Goal: Find specific page/section: Find specific page/section

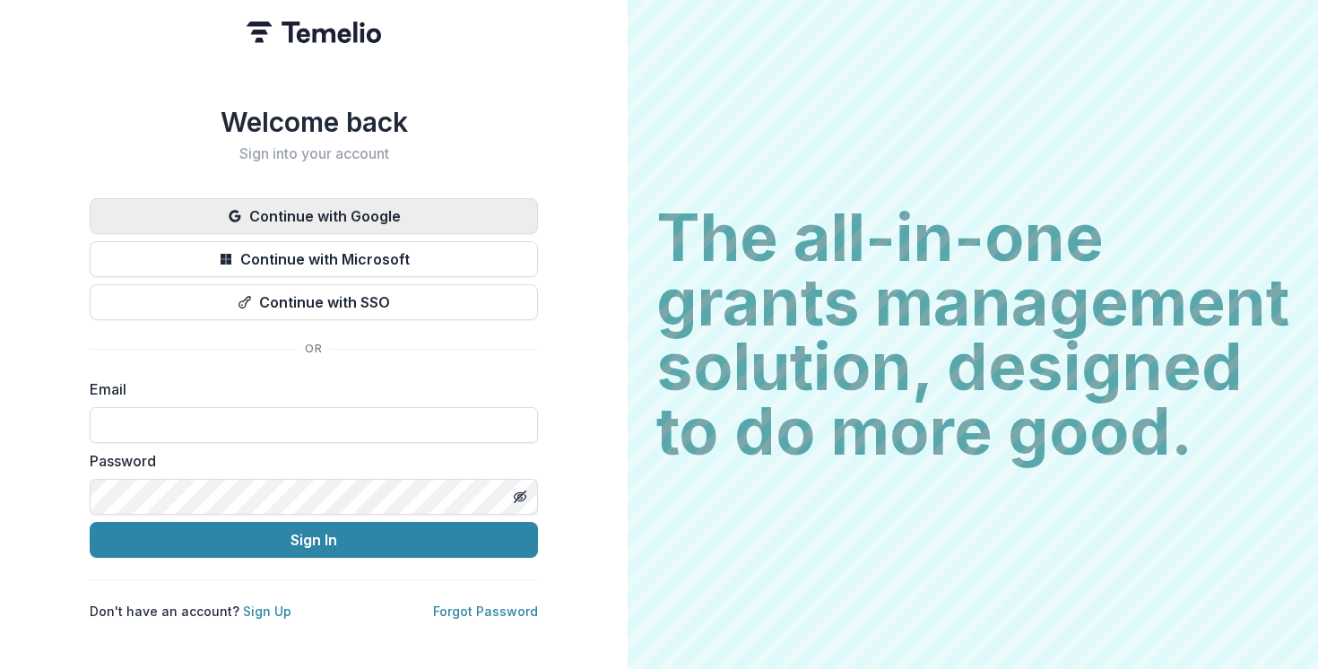
click at [342, 203] on button "Continue with Google" at bounding box center [314, 216] width 448 height 36
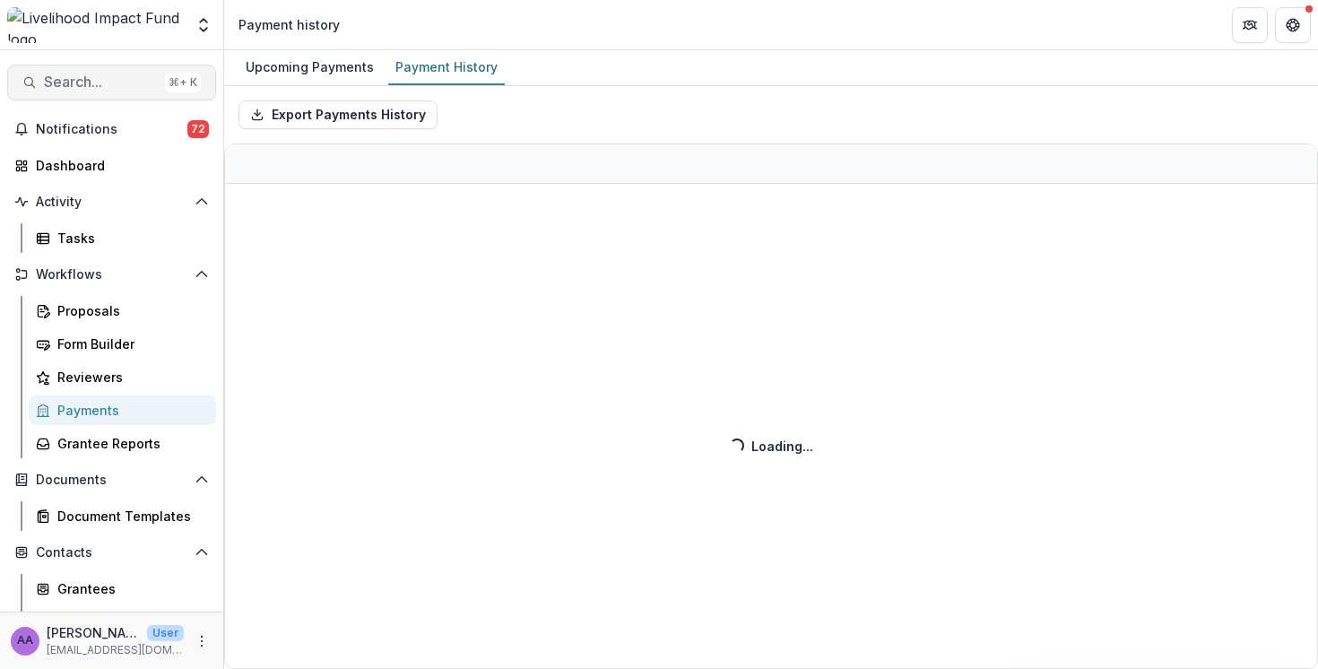
click at [117, 94] on button "Search... ⌘ + K" at bounding box center [111, 83] width 209 height 36
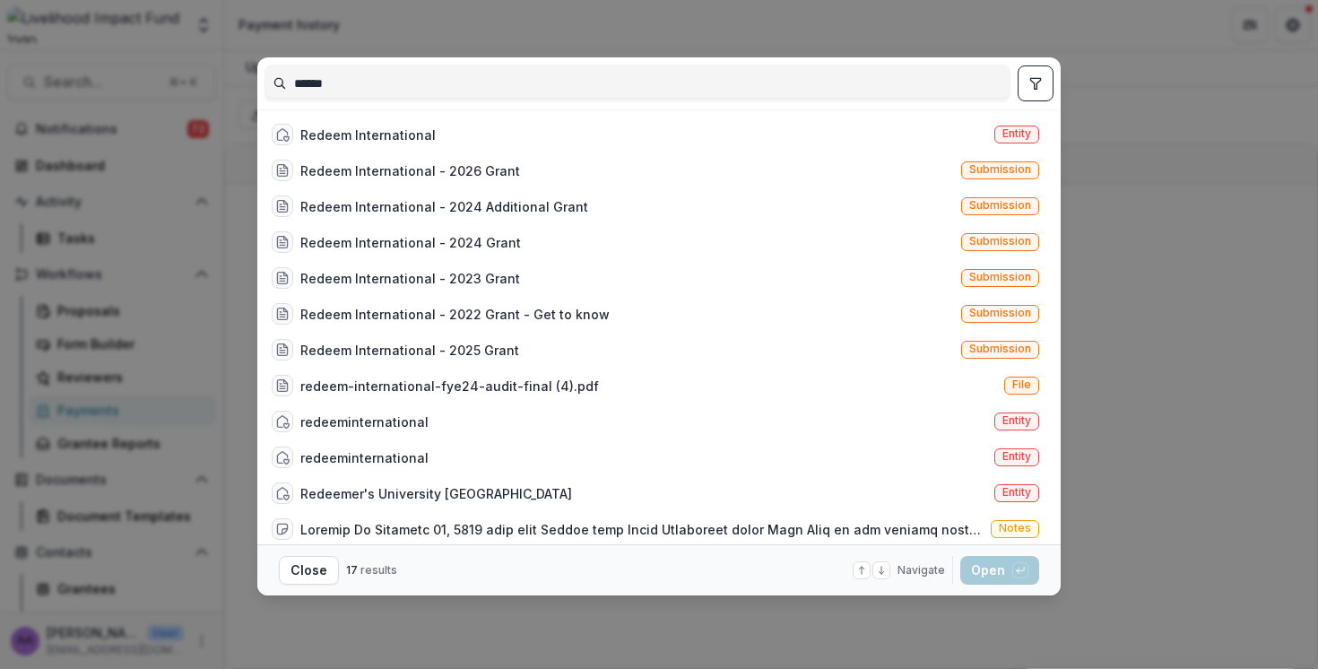
type input "******"
click at [390, 128] on div "Redeem International" at bounding box center [367, 135] width 135 height 19
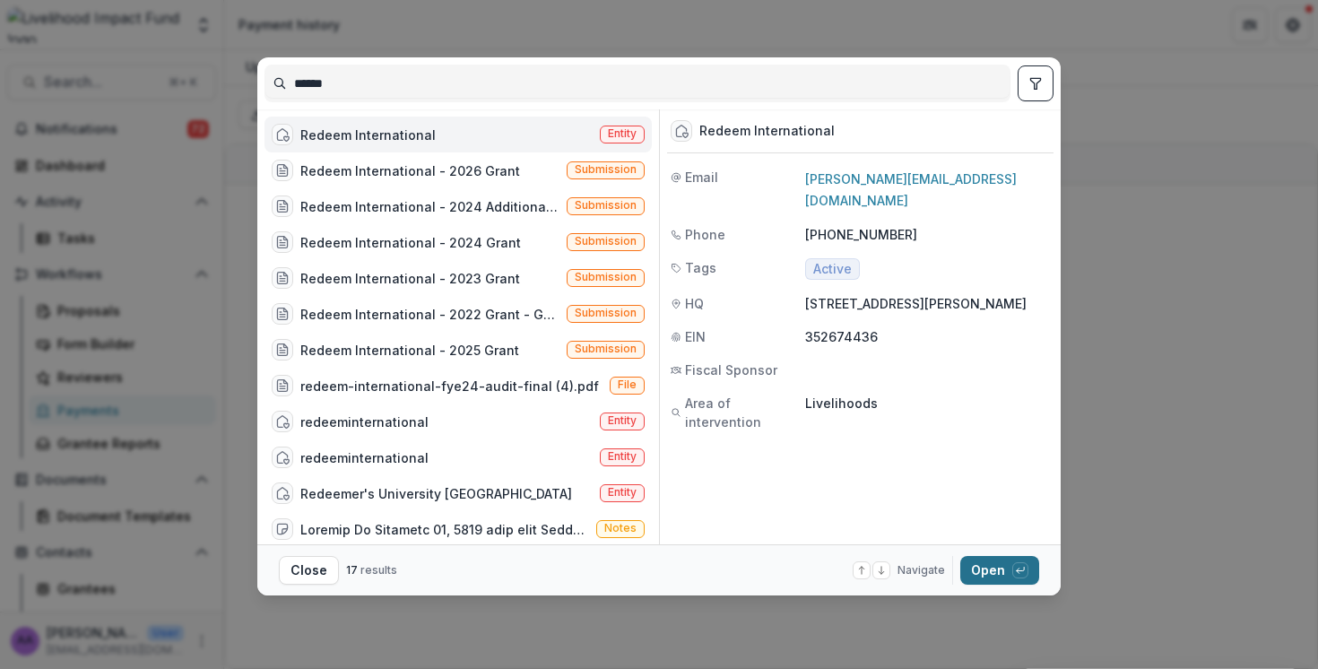
click at [991, 576] on button "Open with enter key" at bounding box center [999, 570] width 79 height 29
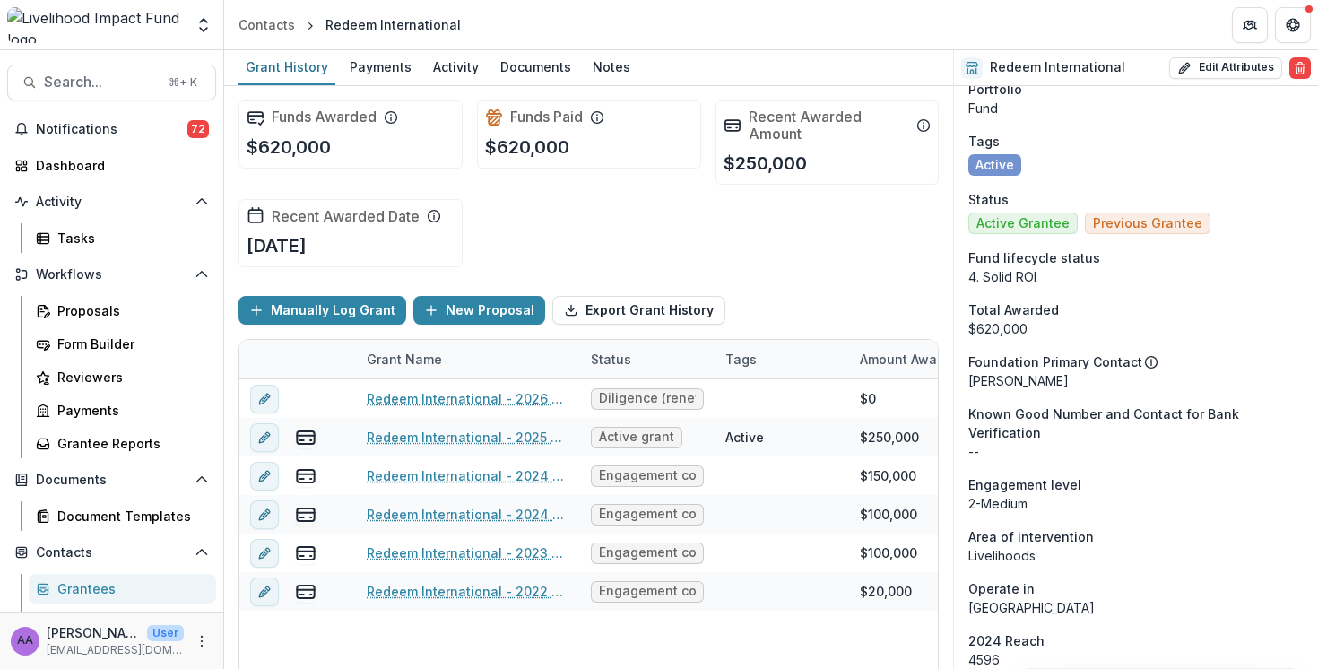
scroll to position [63, 0]
